Goal: Task Accomplishment & Management: Manage account settings

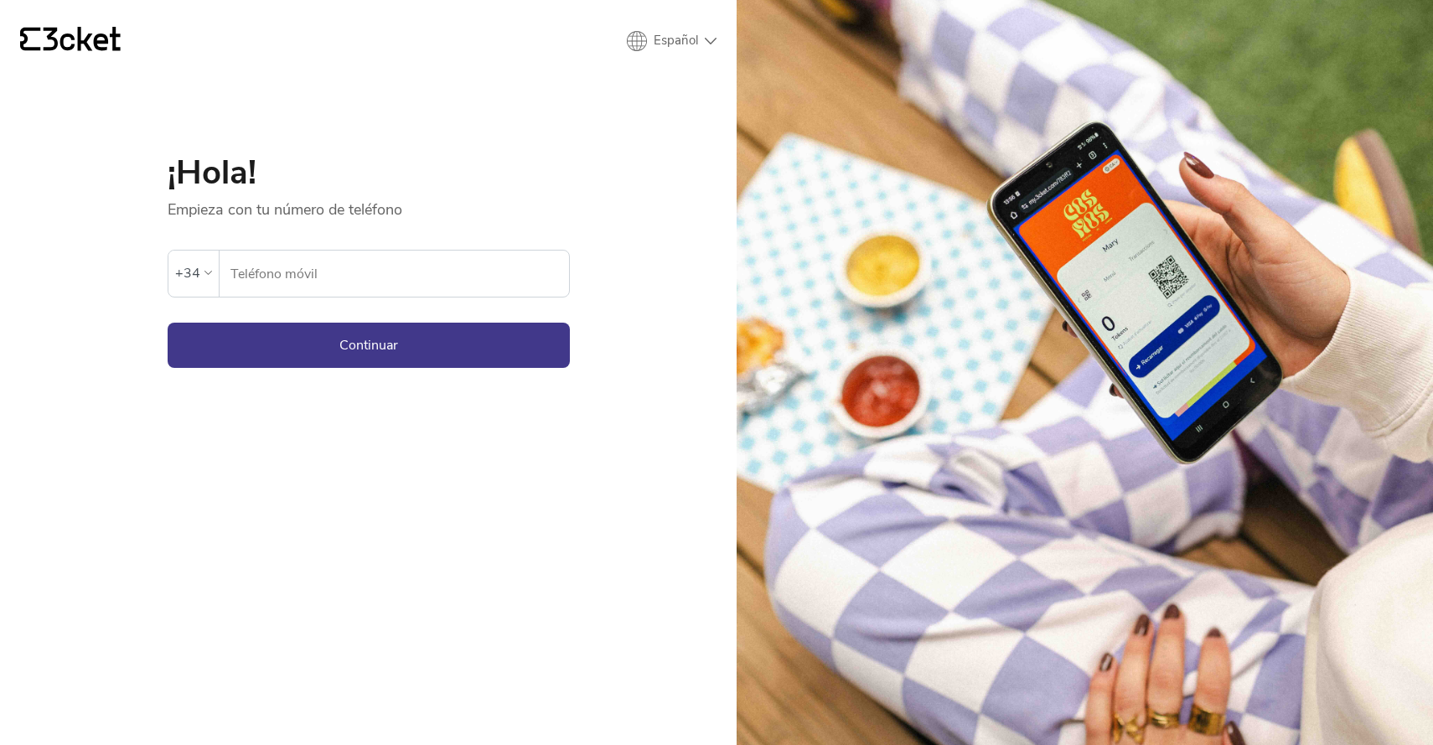
click at [433, 279] on input "Teléfono móvil" at bounding box center [399, 274] width 339 height 46
type input "686586205"
click at [368, 345] on button "Continuar" at bounding box center [369, 345] width 402 height 45
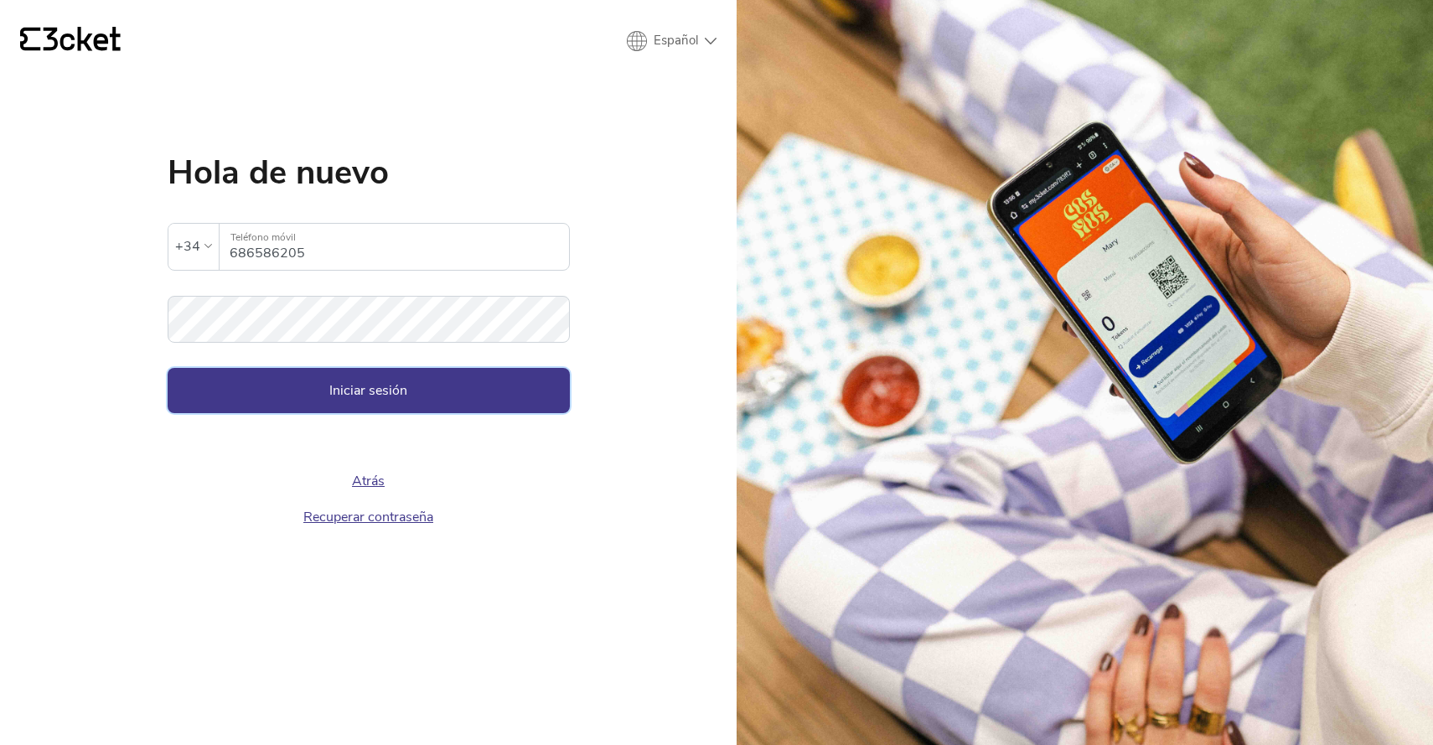
click at [357, 376] on button "Iniciar sesión" at bounding box center [369, 390] width 402 height 45
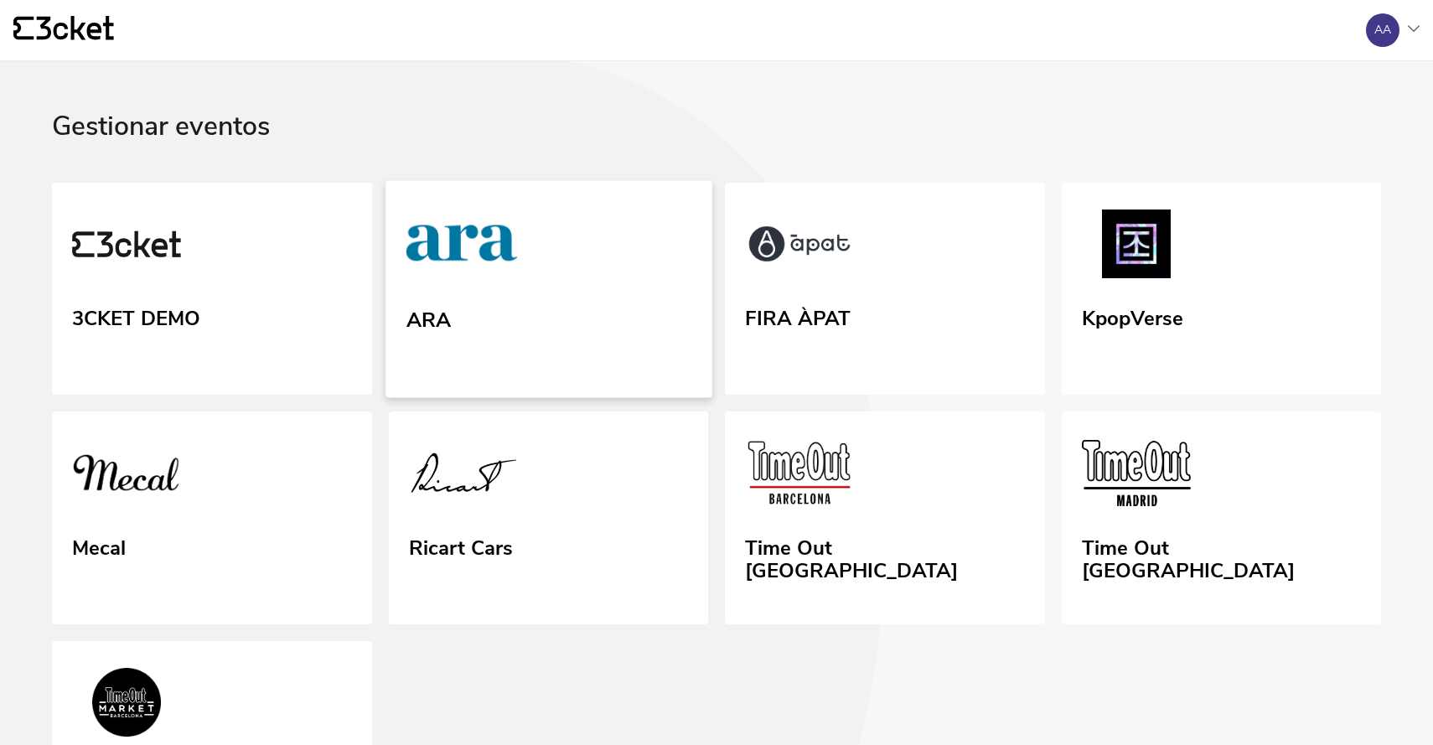
click at [487, 306] on link "ARA" at bounding box center [549, 288] width 326 height 217
click at [821, 276] on img at bounding box center [798, 246] width 111 height 77
